Goal: Task Accomplishment & Management: Manage account settings

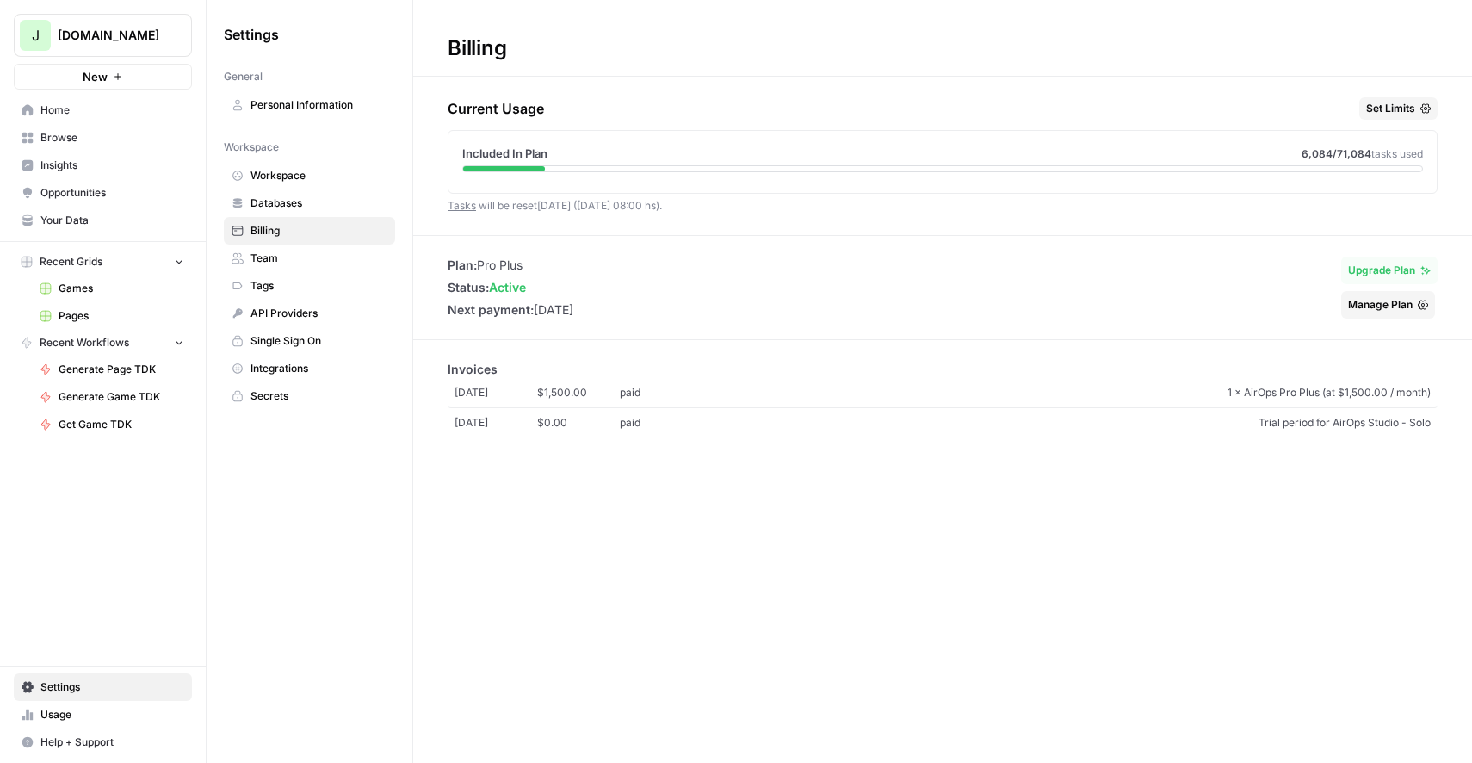
click at [108, 112] on span "Home" at bounding box center [112, 109] width 144 height 15
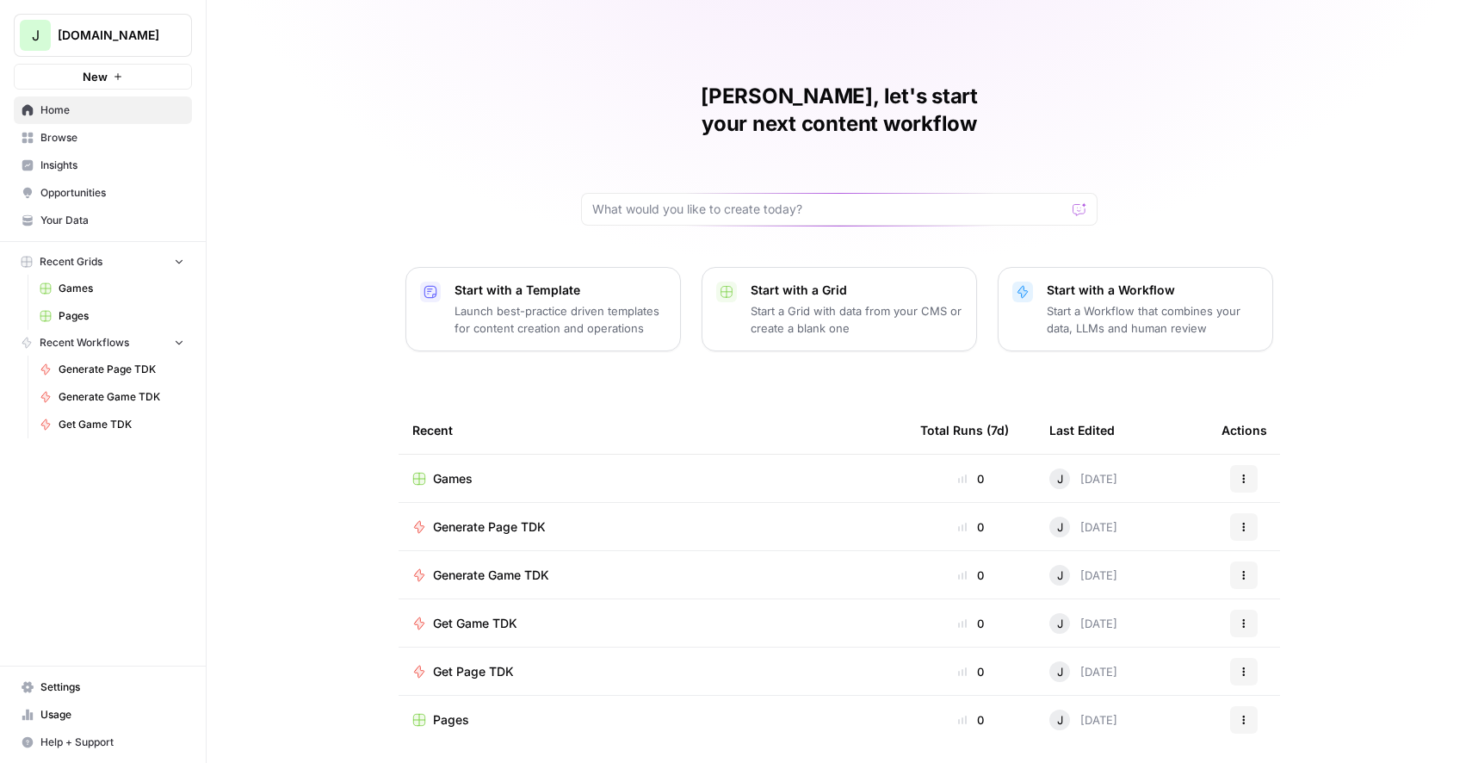
click at [1414, 317] on div "[PERSON_NAME], let's start your next content workflow Start with a Template Lau…" at bounding box center [840, 385] width 1266 height 771
click at [65, 685] on span "Settings" at bounding box center [112, 686] width 144 height 15
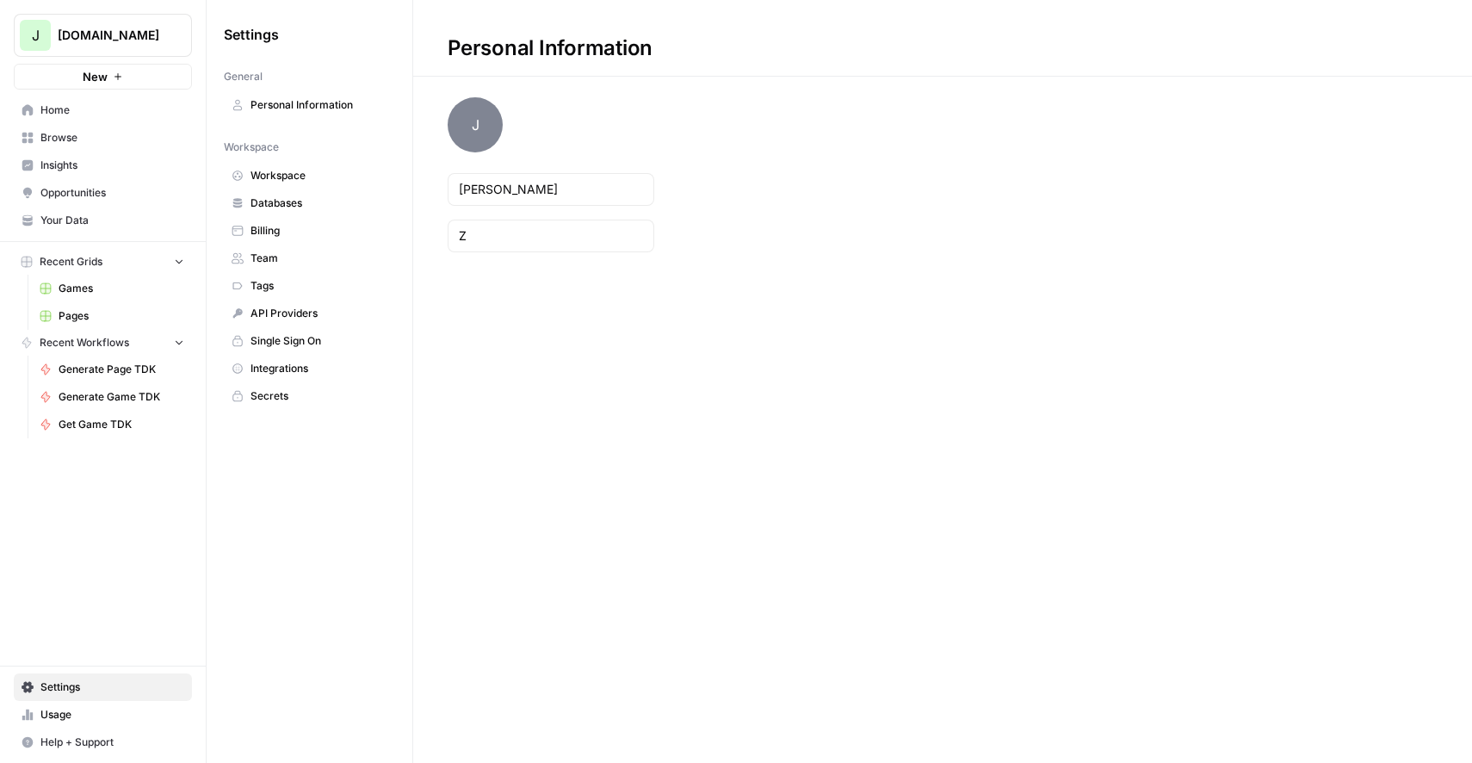
click at [271, 263] on span "Team" at bounding box center [319, 258] width 137 height 15
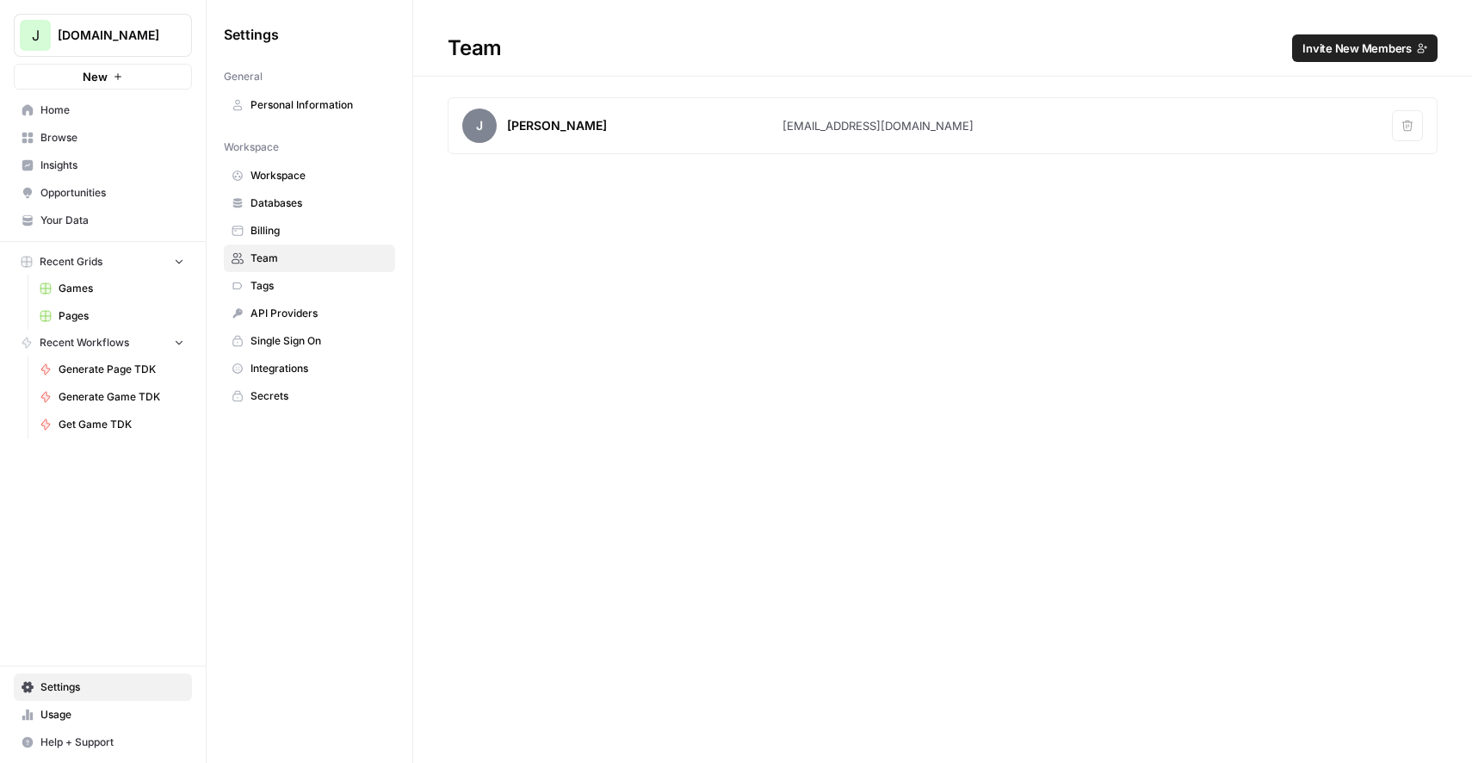
click at [1347, 40] on span "Invite New Members" at bounding box center [1357, 48] width 109 height 17
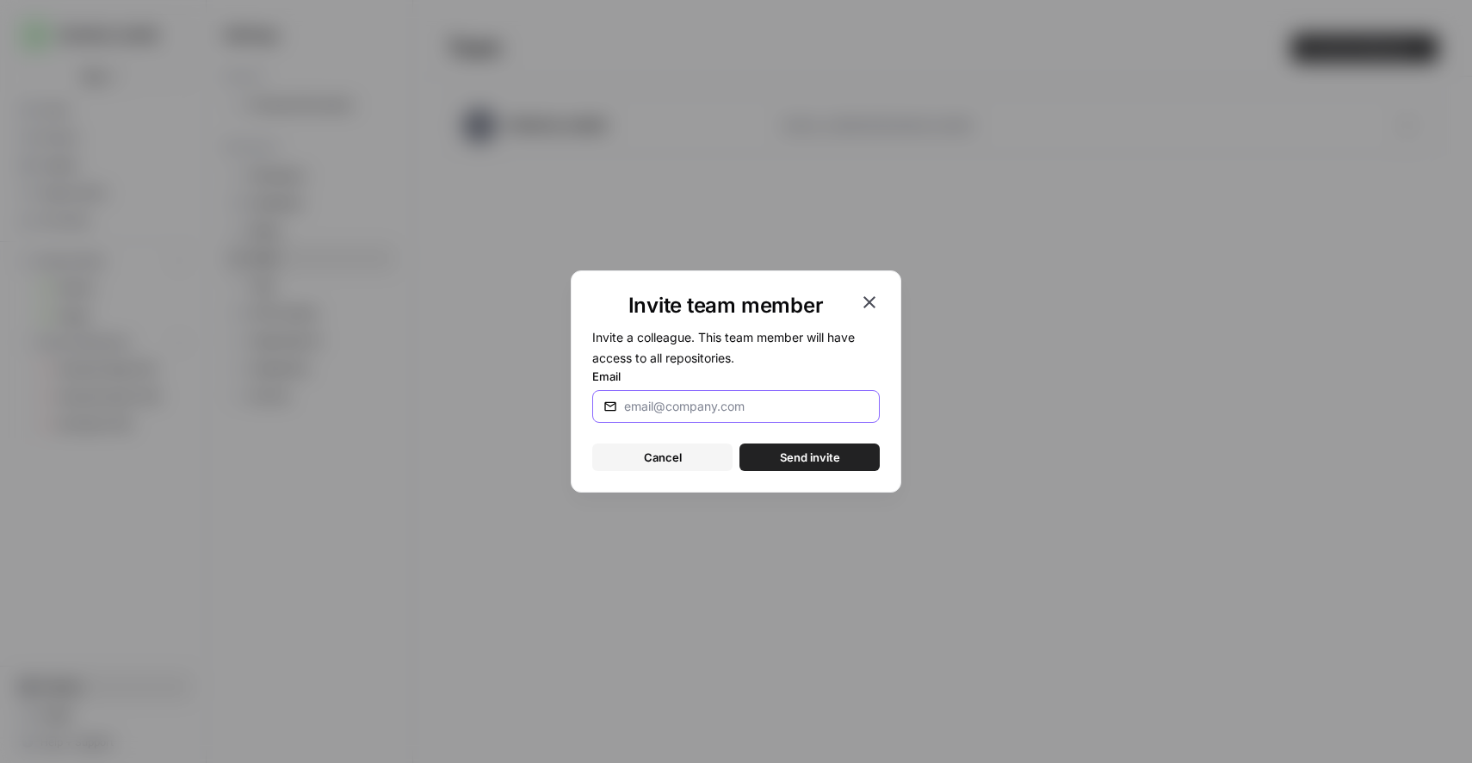
click at [722, 413] on input "Email" at bounding box center [746, 406] width 245 height 17
click at [1013, 333] on div "Invite team member Invite a colleague. This team member will have access to all…" at bounding box center [736, 381] width 1472 height 763
